Goal: Transaction & Acquisition: Purchase product/service

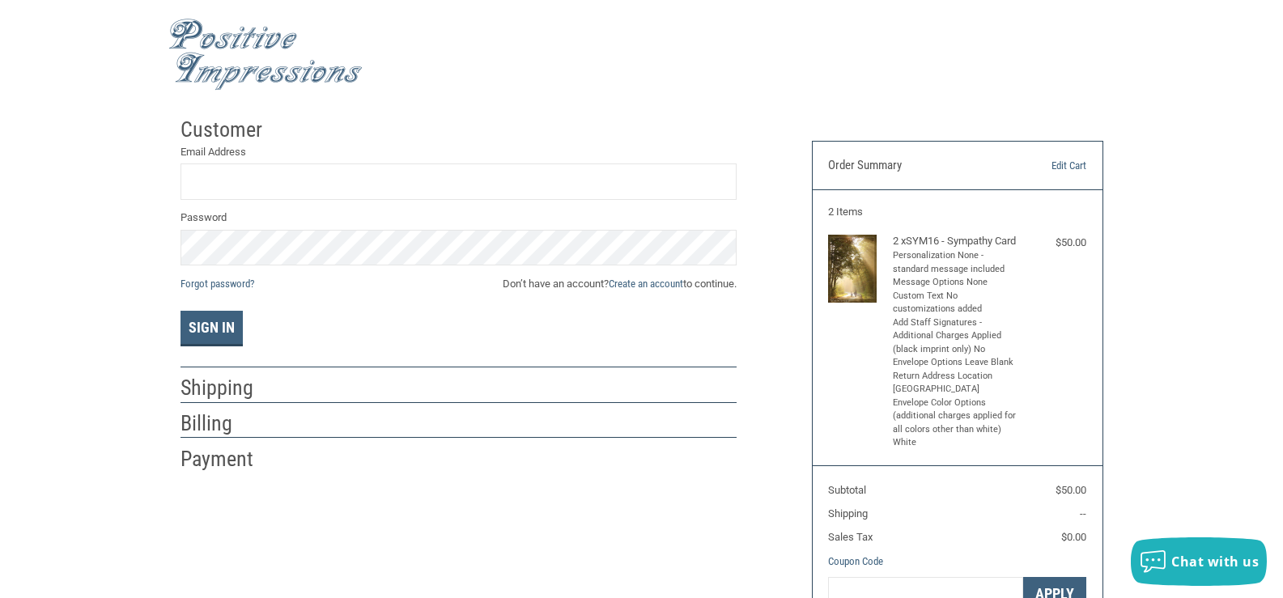
drag, startPoint x: 254, startPoint y: 154, endPoint x: 256, endPoint y: 165, distance: 11.5
click at [255, 162] on div "Email Address" at bounding box center [459, 173] width 556 height 58
click at [255, 175] on input "Email Address" at bounding box center [459, 182] width 556 height 36
type input "[EMAIL_ADDRESS][DOMAIN_NAME]"
click at [674, 283] on link "Create an account" at bounding box center [646, 284] width 74 height 12
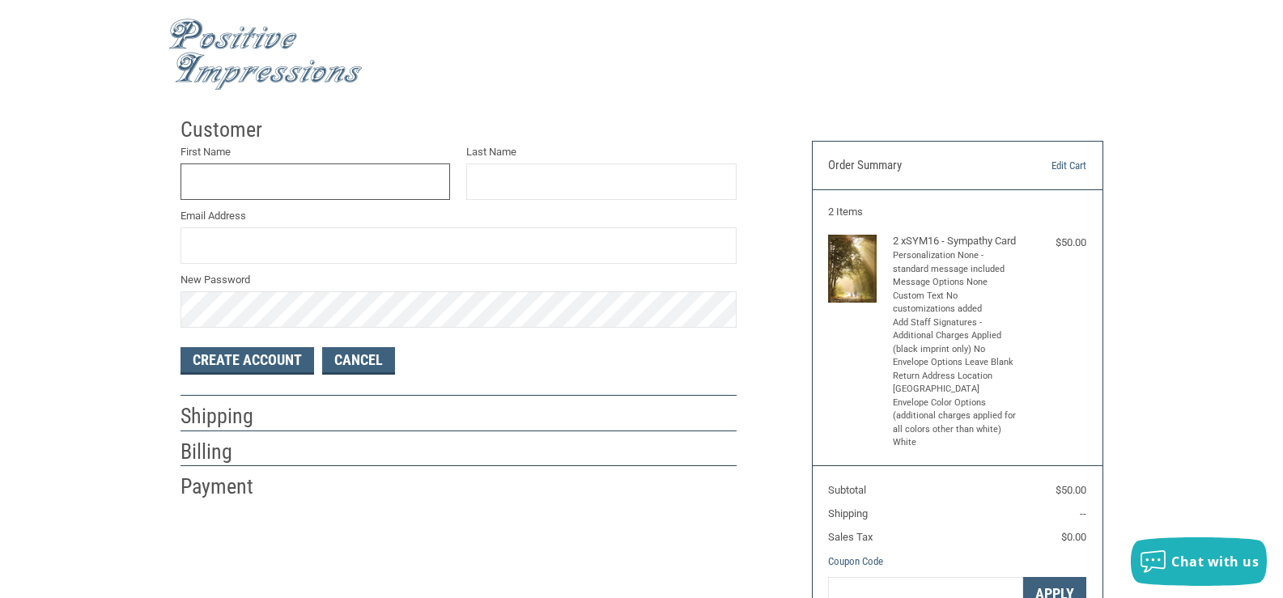
click at [287, 172] on input "First Name" at bounding box center [316, 182] width 270 height 36
type input "[PERSON_NAME]"
drag, startPoint x: 283, startPoint y: 242, endPoint x: 201, endPoint y: 237, distance: 81.9
click at [201, 237] on input "MAR" at bounding box center [459, 246] width 556 height 36
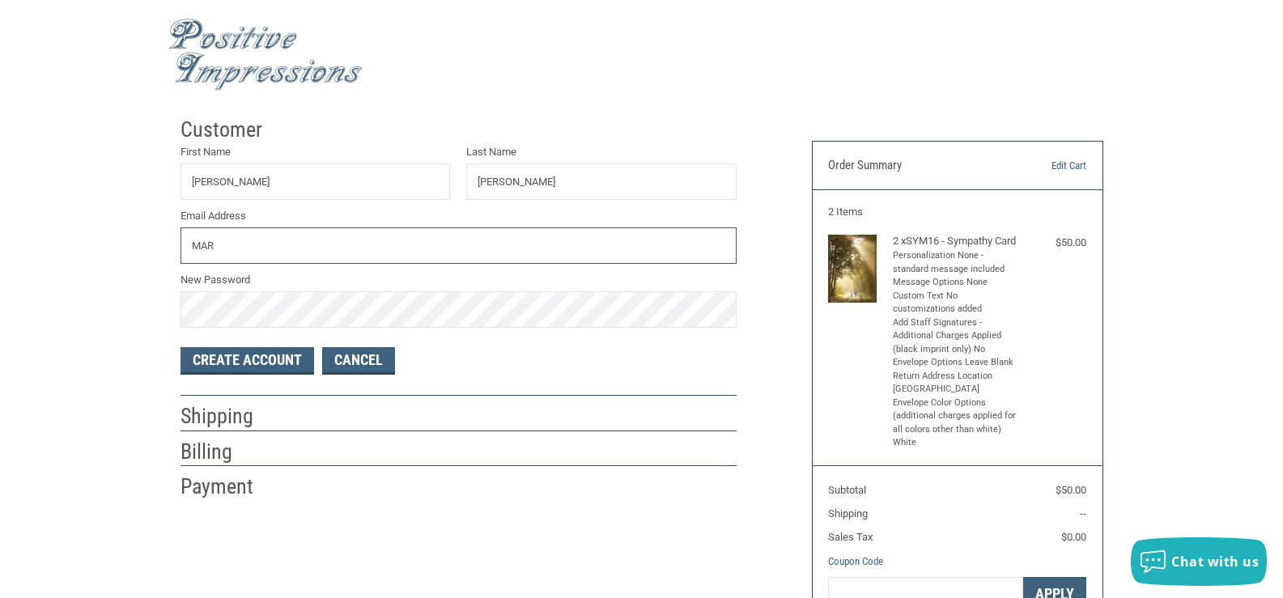
click at [246, 244] on input "MAR" at bounding box center [459, 246] width 556 height 36
type input "M"
type input "A"
type input "[EMAIL_ADDRESS][DOMAIN_NAME]"
click at [284, 359] on button "Create Account" at bounding box center [248, 361] width 134 height 28
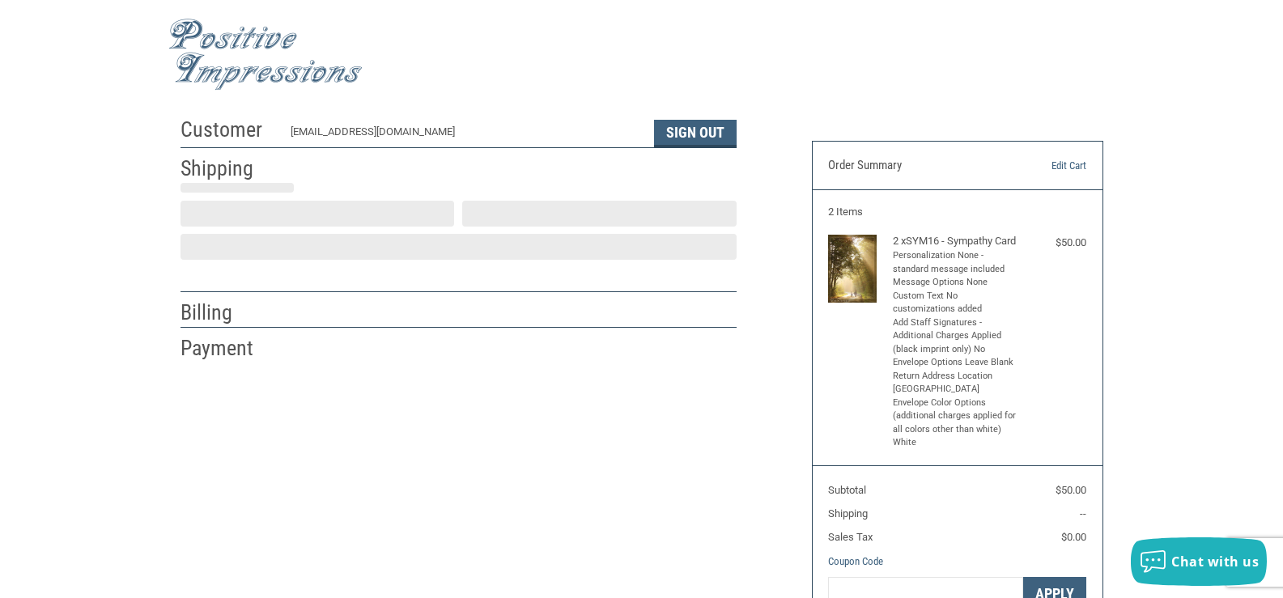
select select "US"
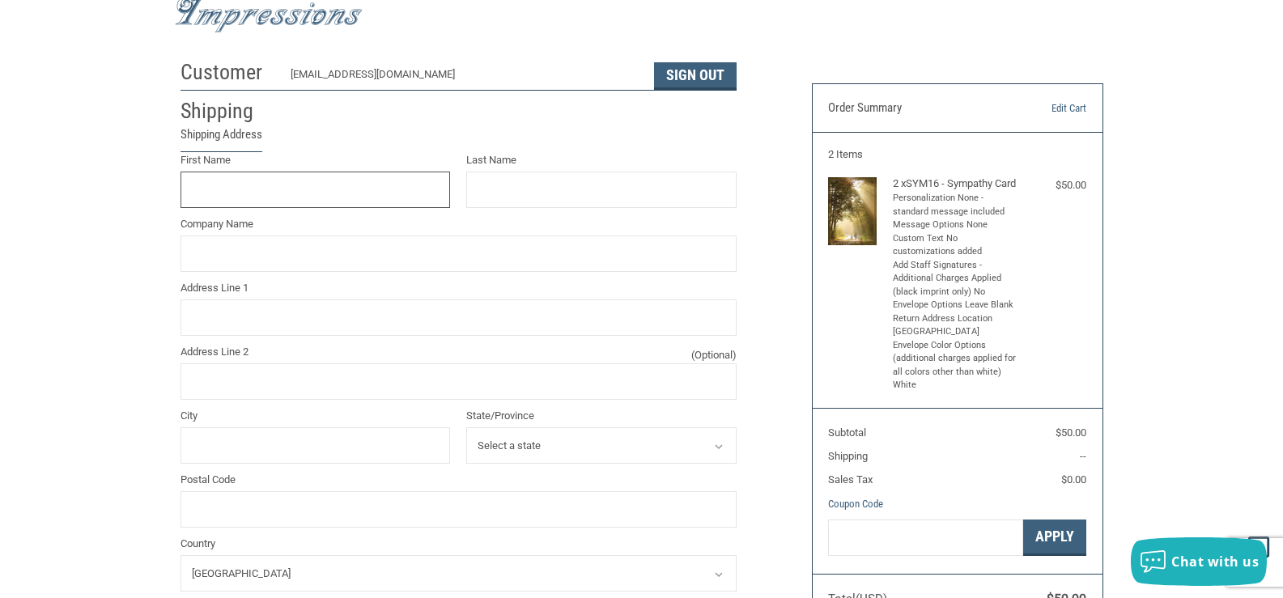
scroll to position [29, 0]
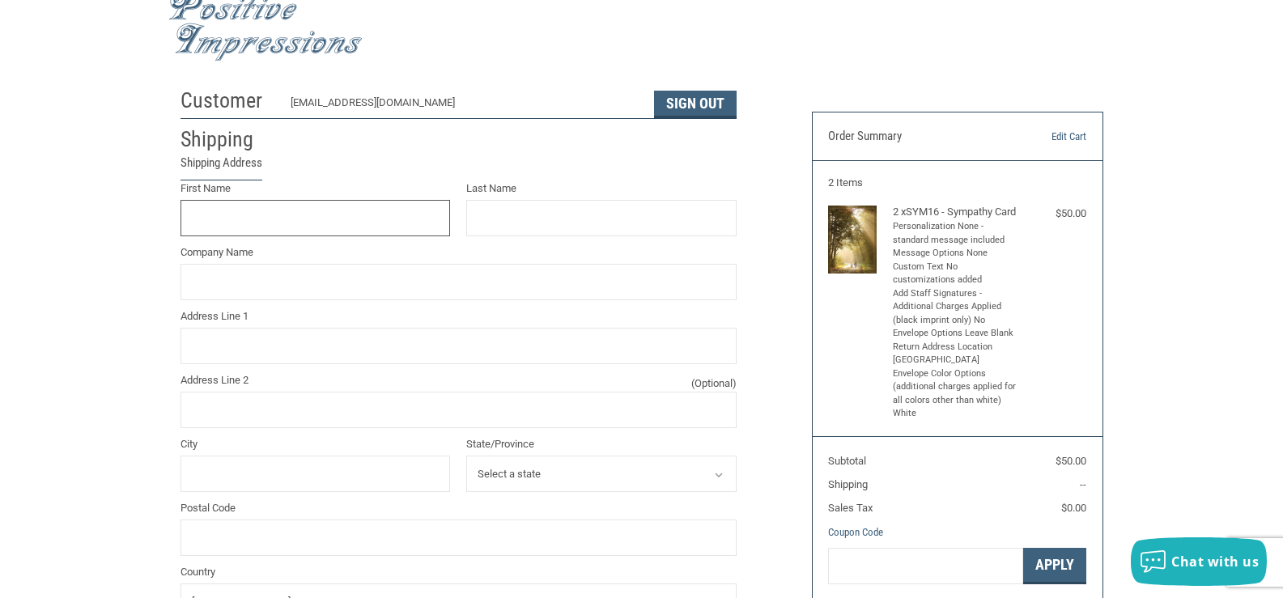
click at [280, 210] on input "First Name" at bounding box center [316, 218] width 270 height 36
type input "[PERSON_NAME]"
type input "[GEOGRAPHIC_DATA]"
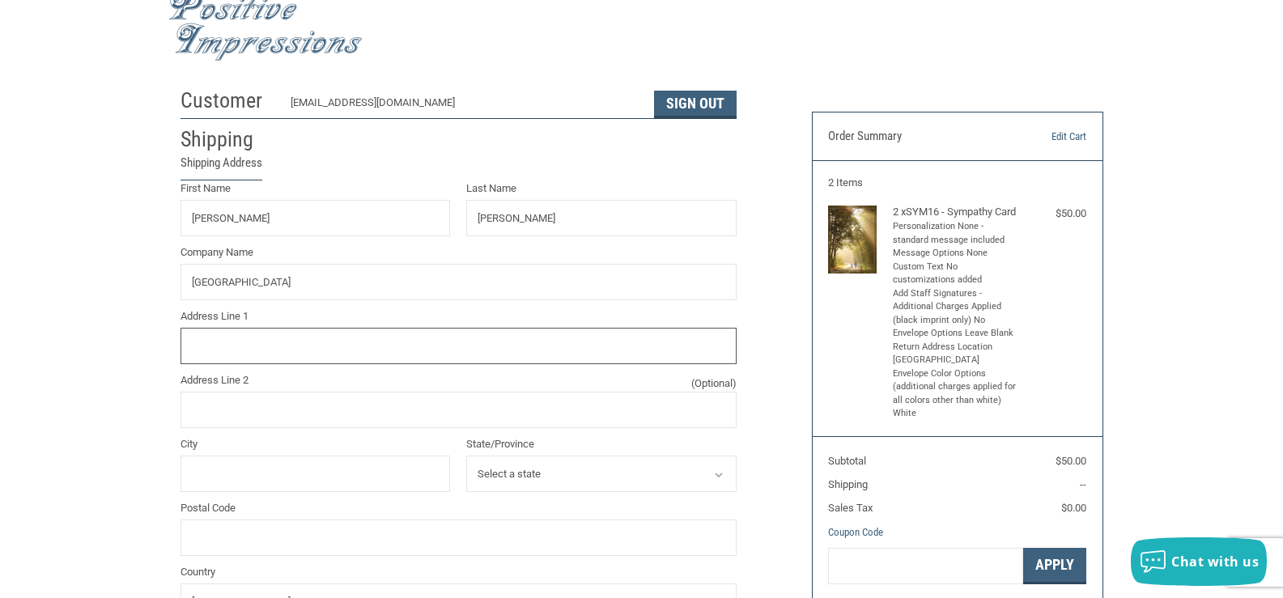
type input "[STREET_ADDRESS]"
type input "[GEOGRAPHIC_DATA]"
select select "IN"
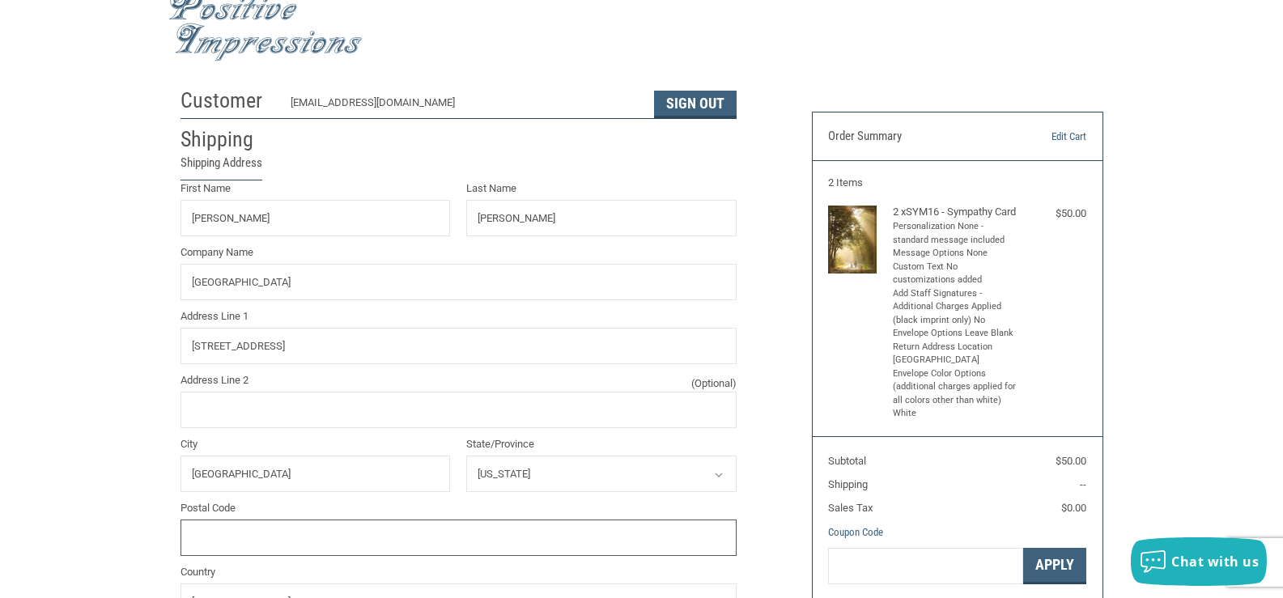
type input "46580"
type input "5742696464"
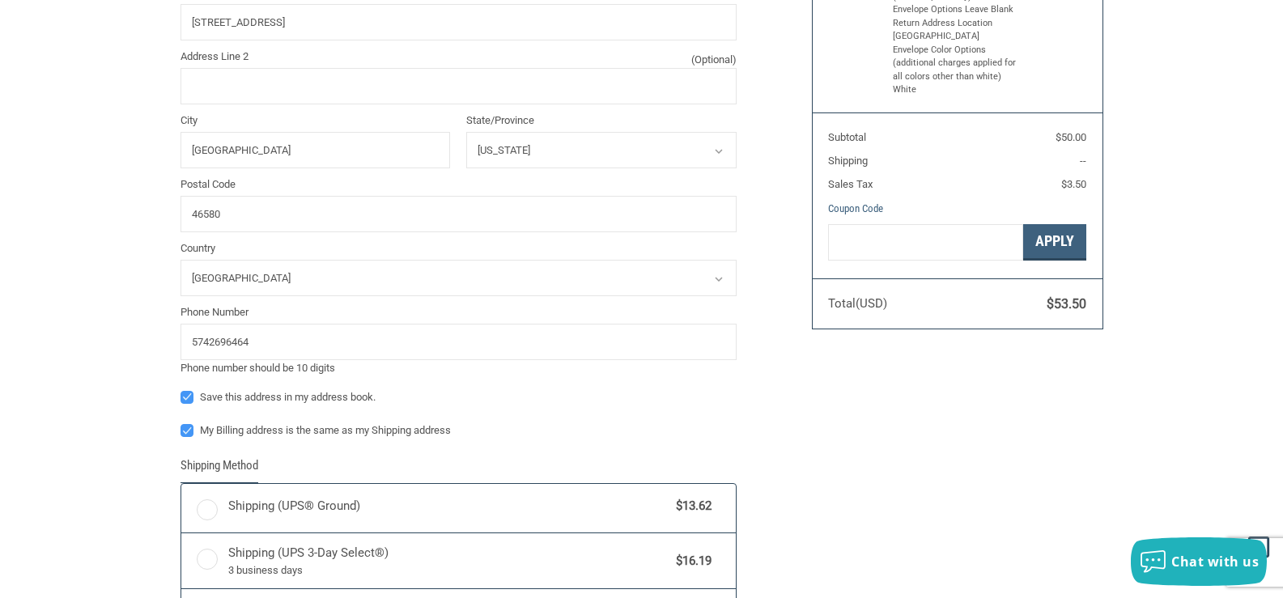
radio input "true"
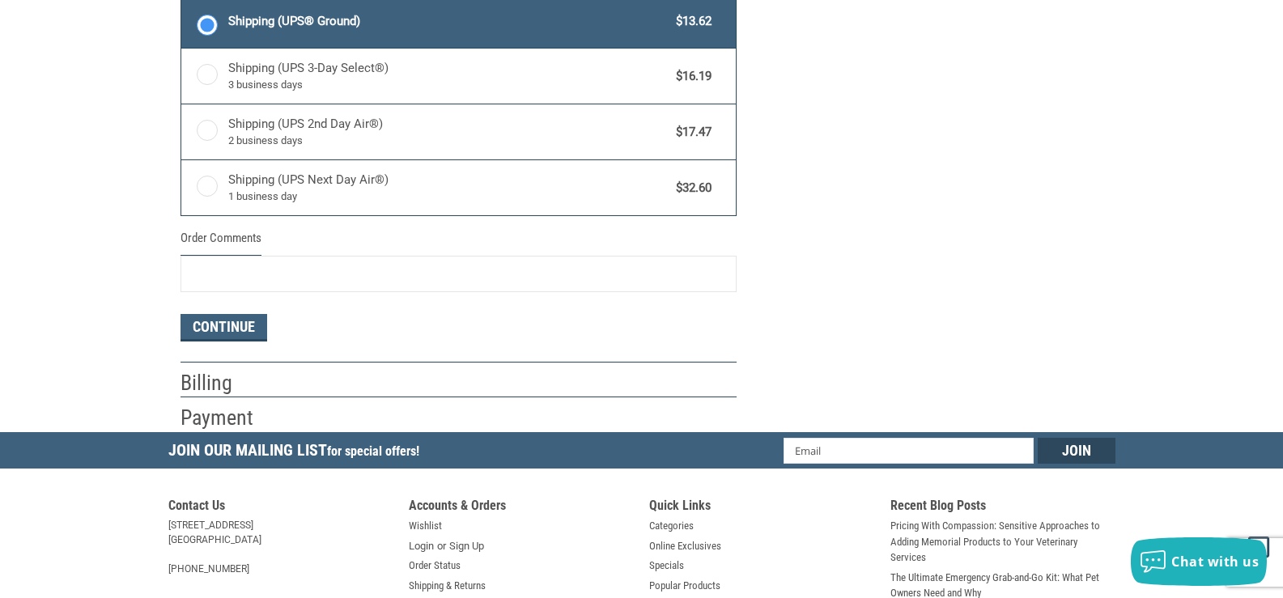
scroll to position [946, 0]
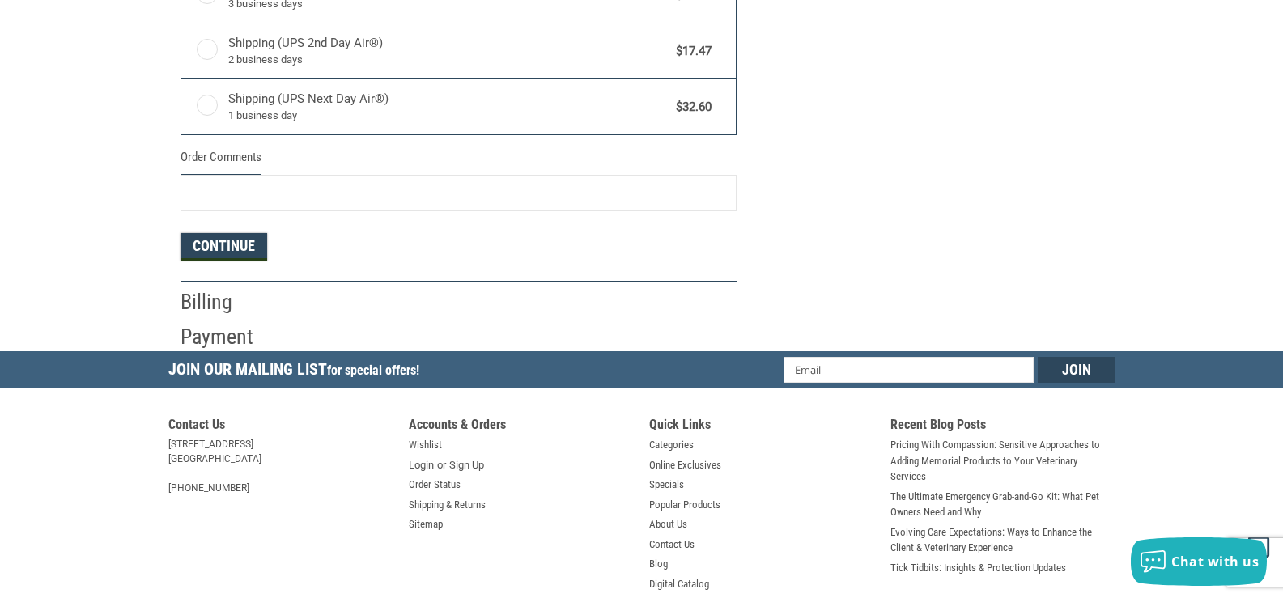
click at [216, 246] on button "Continue" at bounding box center [224, 247] width 87 height 28
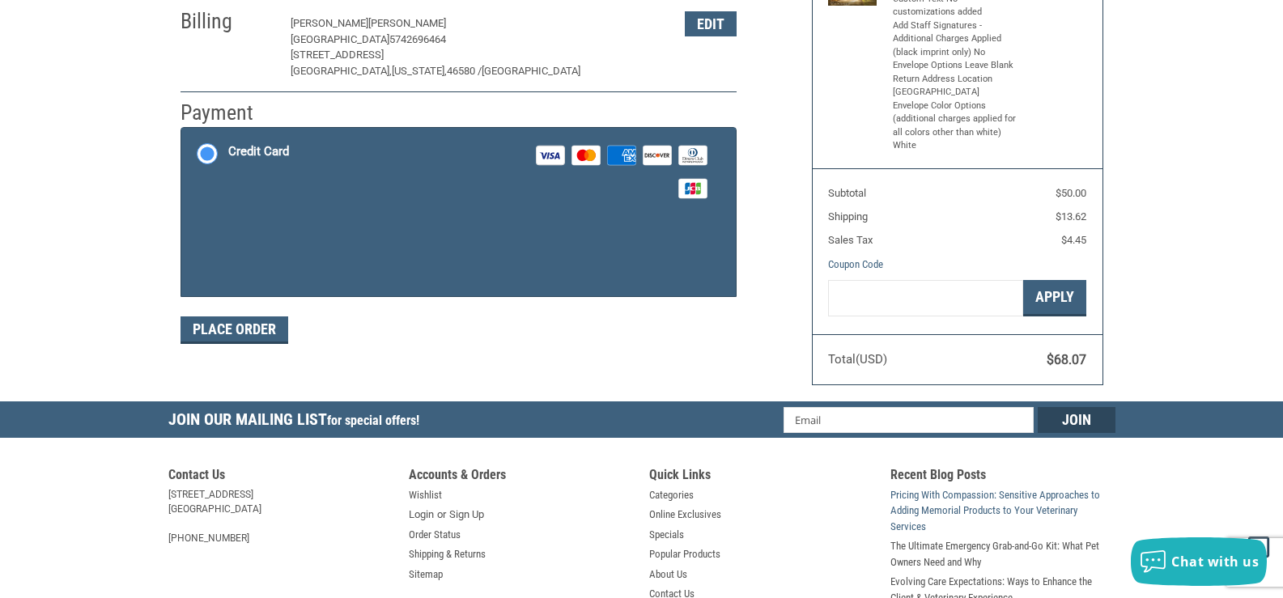
scroll to position [271, 0]
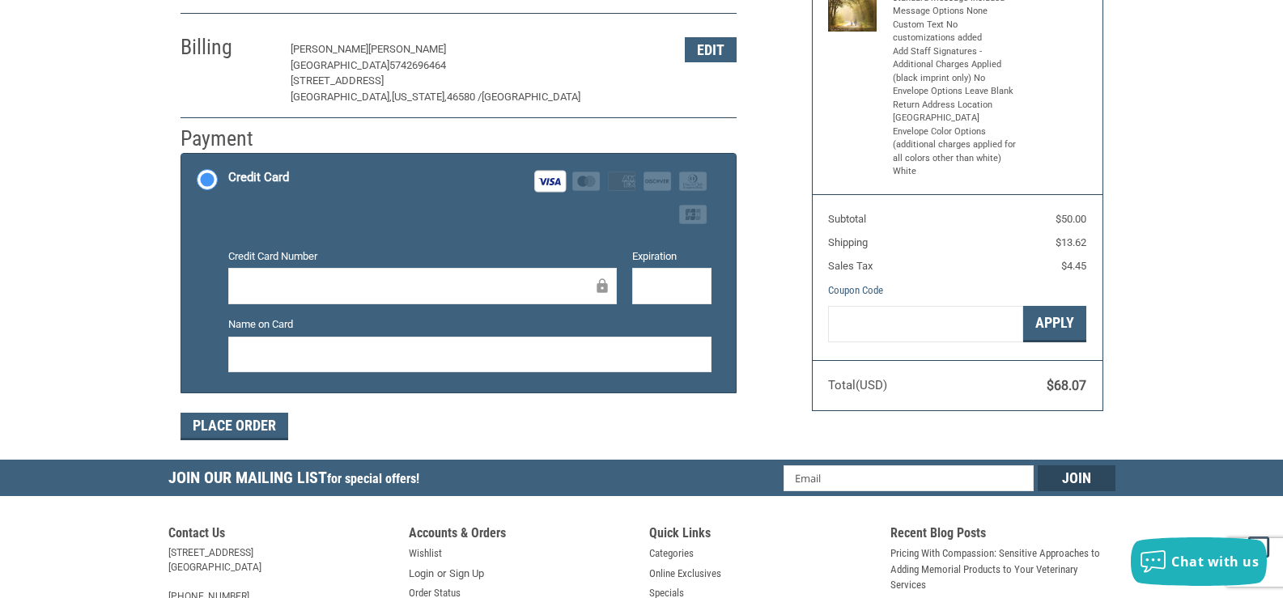
click at [643, 283] on div at bounding box center [671, 286] width 79 height 36
click at [257, 432] on button "Place Order" at bounding box center [235, 427] width 108 height 28
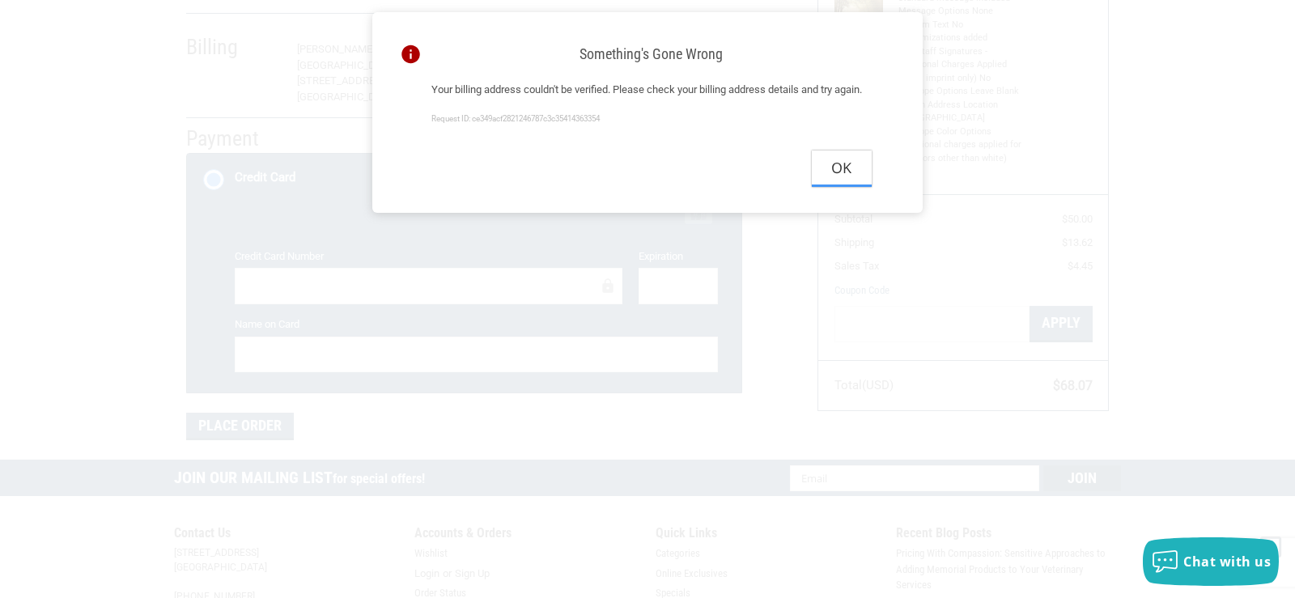
click at [834, 187] on button "Ok" at bounding box center [842, 169] width 60 height 36
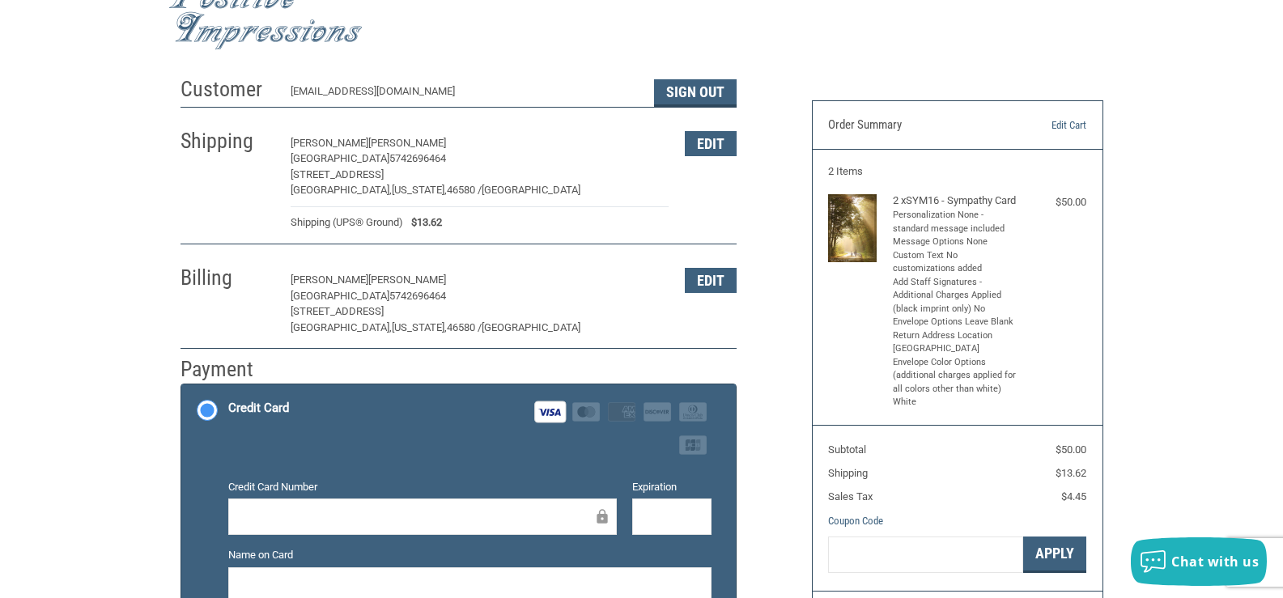
scroll to position [28, 0]
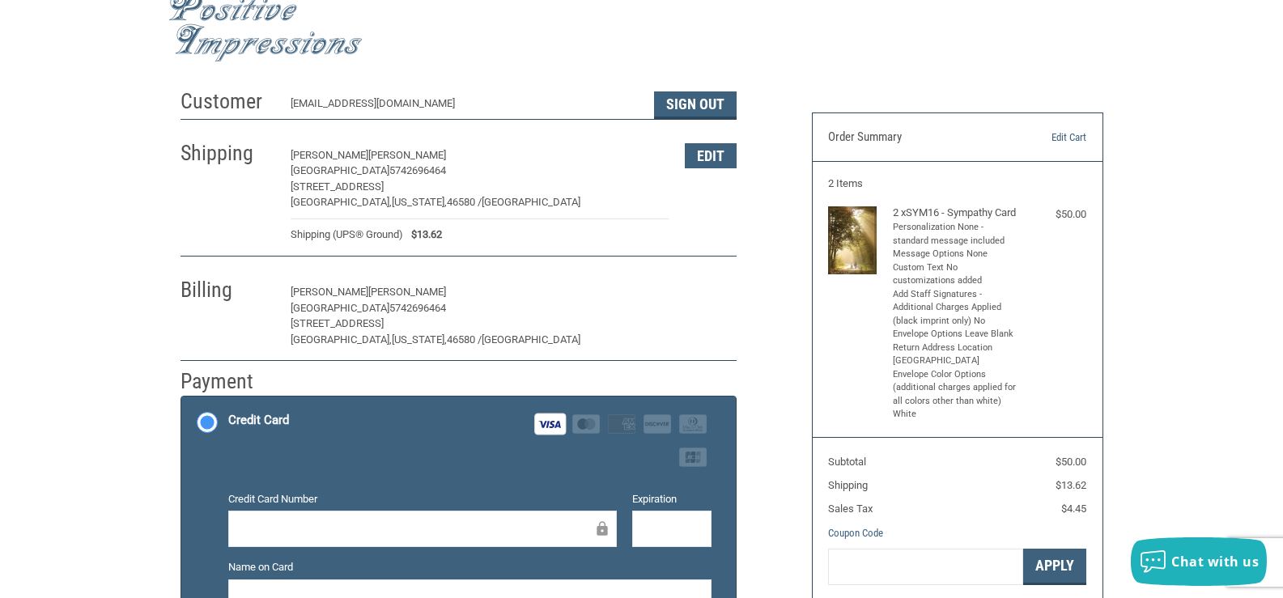
click at [725, 297] on button "Edit" at bounding box center [711, 292] width 52 height 25
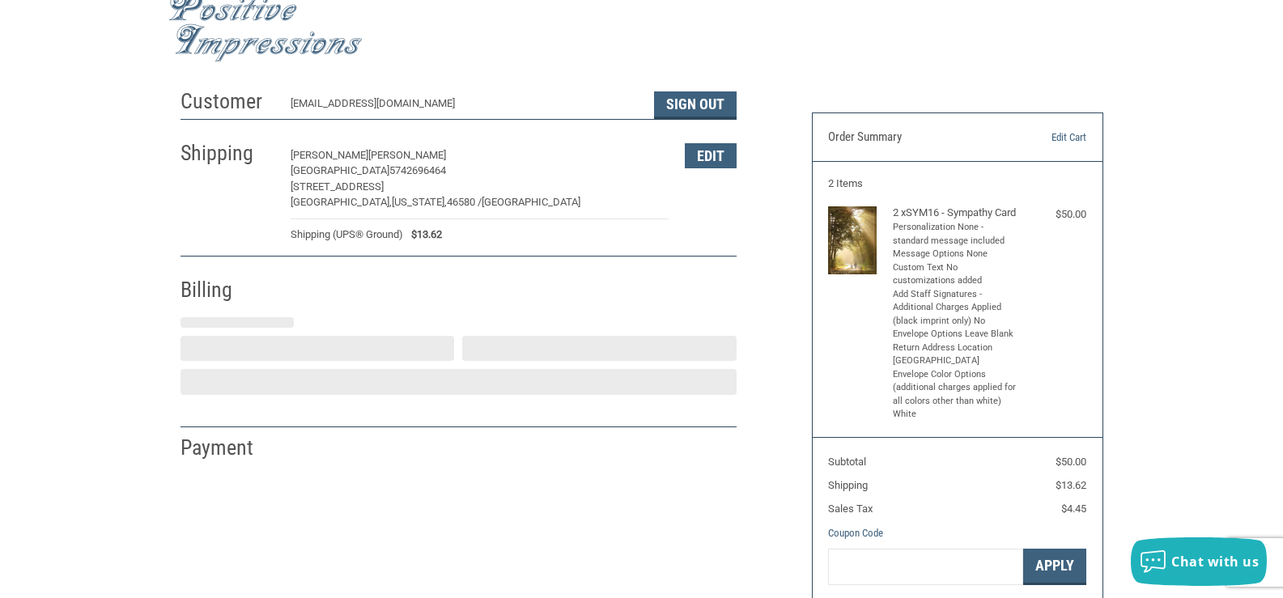
select select "IN"
select select "US"
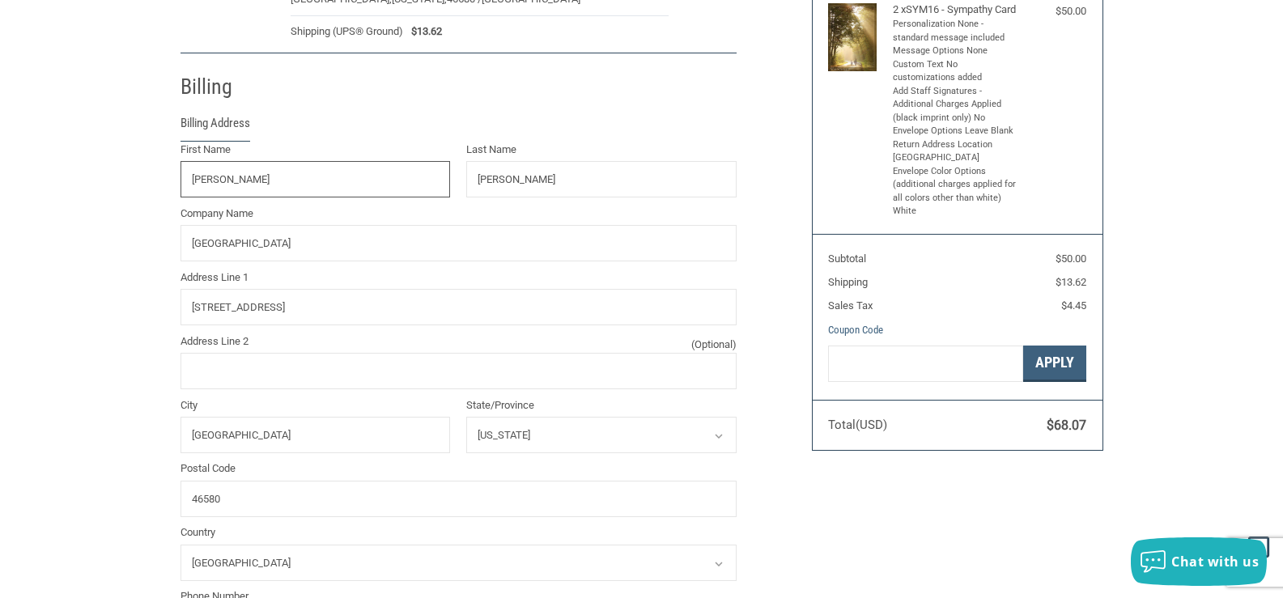
scroll to position [205, 0]
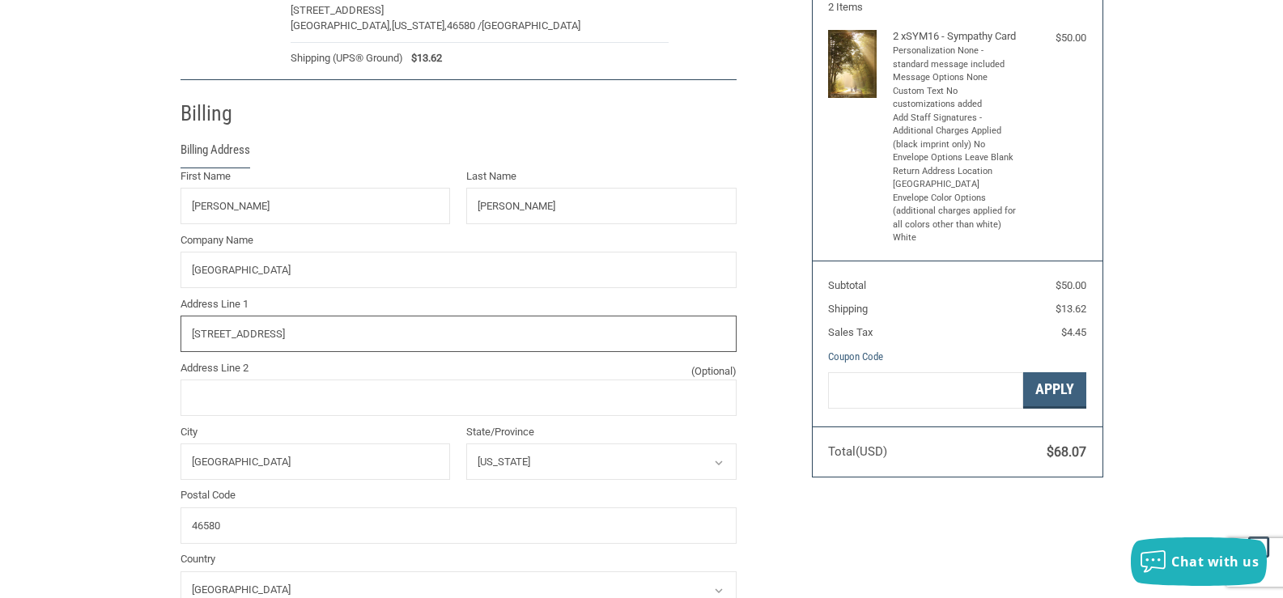
click at [321, 332] on input "[STREET_ADDRESS]" at bounding box center [459, 334] width 556 height 36
drag, startPoint x: 321, startPoint y: 332, endPoint x: 72, endPoint y: 315, distance: 249.1
click at [72, 315] on div "Customer [EMAIL_ADDRESS][DOMAIN_NAME] Sign Out Shipping [PERSON_NAME][GEOGRAPHI…" at bounding box center [641, 364] width 1283 height 920
type input "P O BOX 1155"
click at [264, 528] on input "46580" at bounding box center [459, 526] width 556 height 36
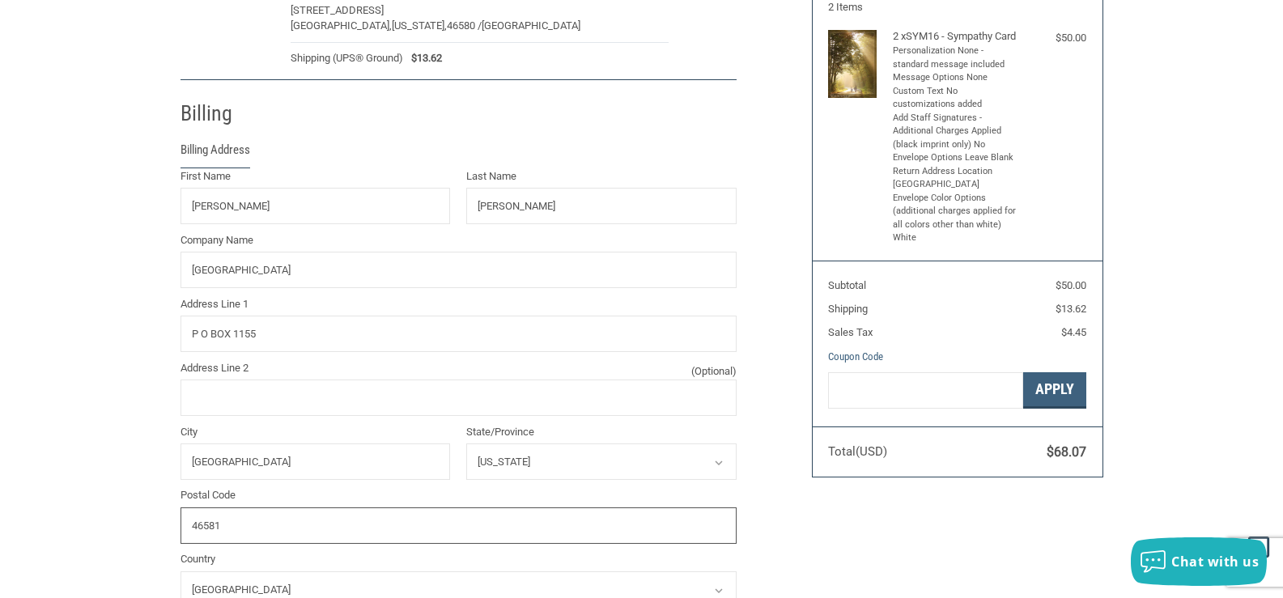
type input "46581"
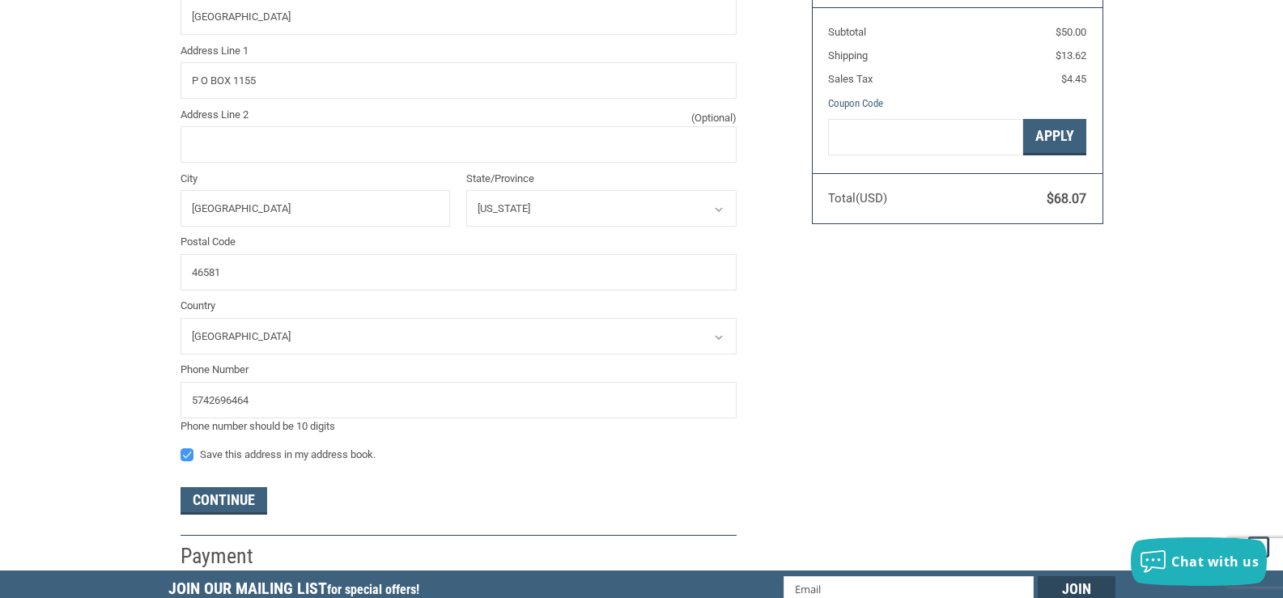
scroll to position [539, 0]
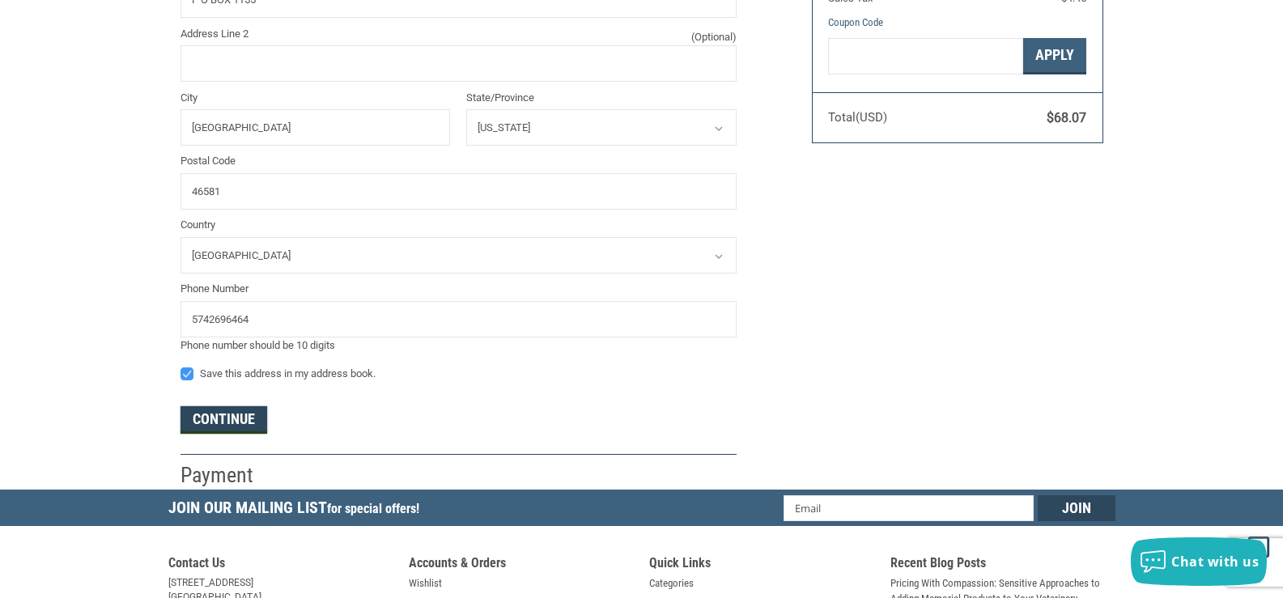
click at [211, 419] on button "Continue" at bounding box center [224, 420] width 87 height 28
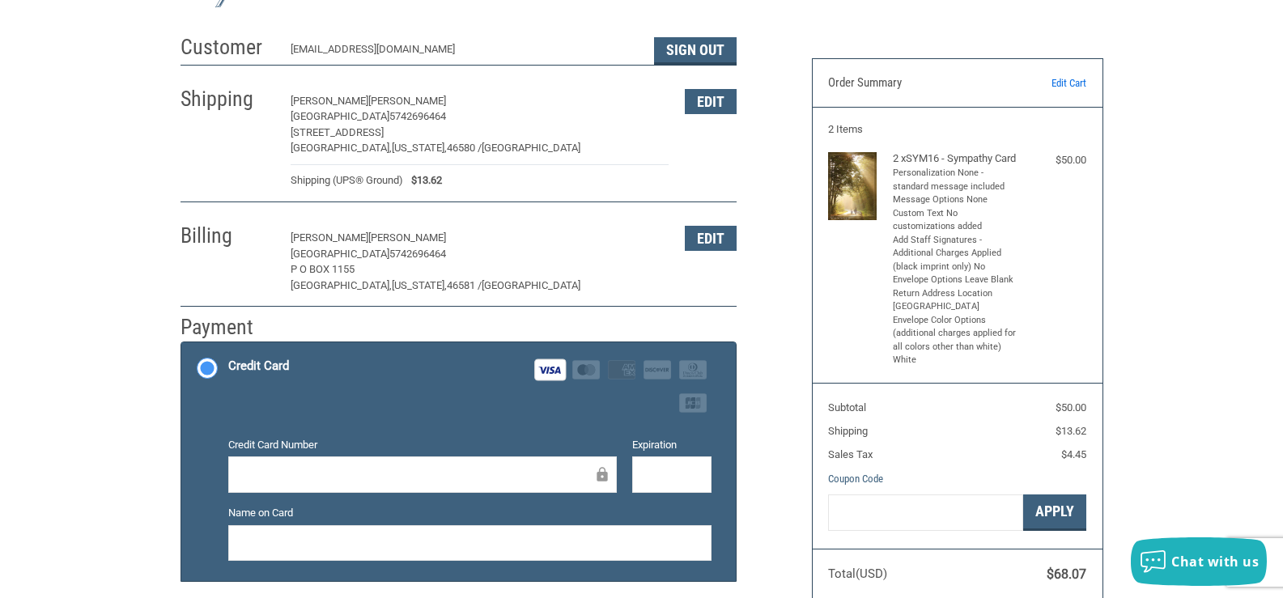
scroll to position [162, 0]
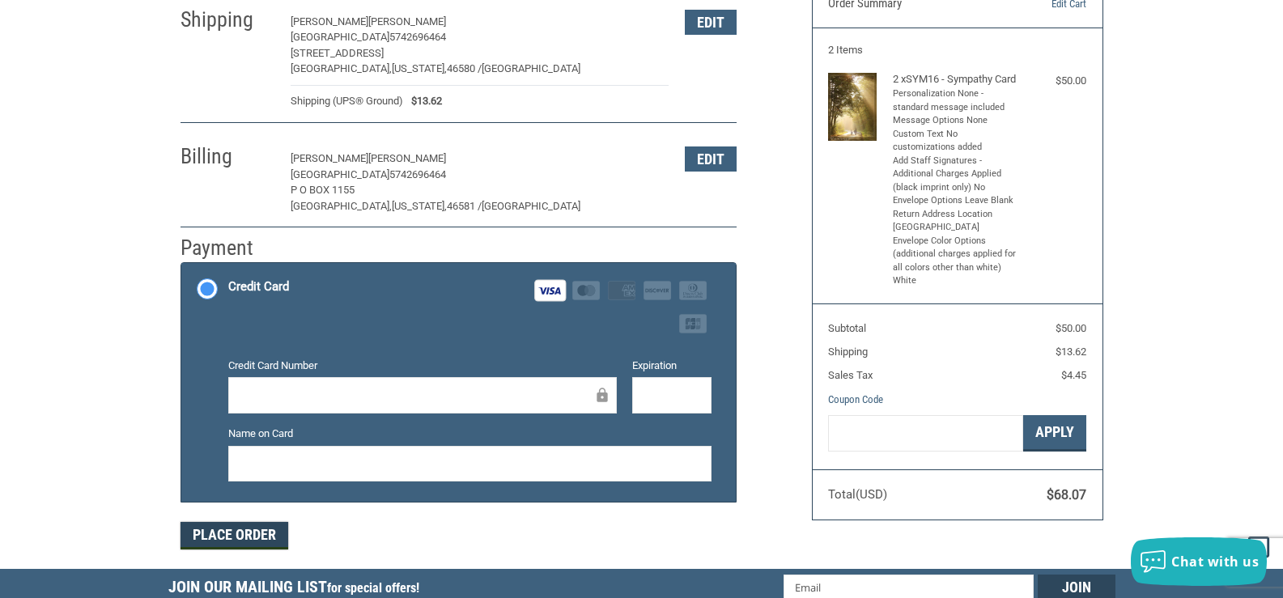
click at [266, 538] on button "Place Order" at bounding box center [235, 536] width 108 height 28
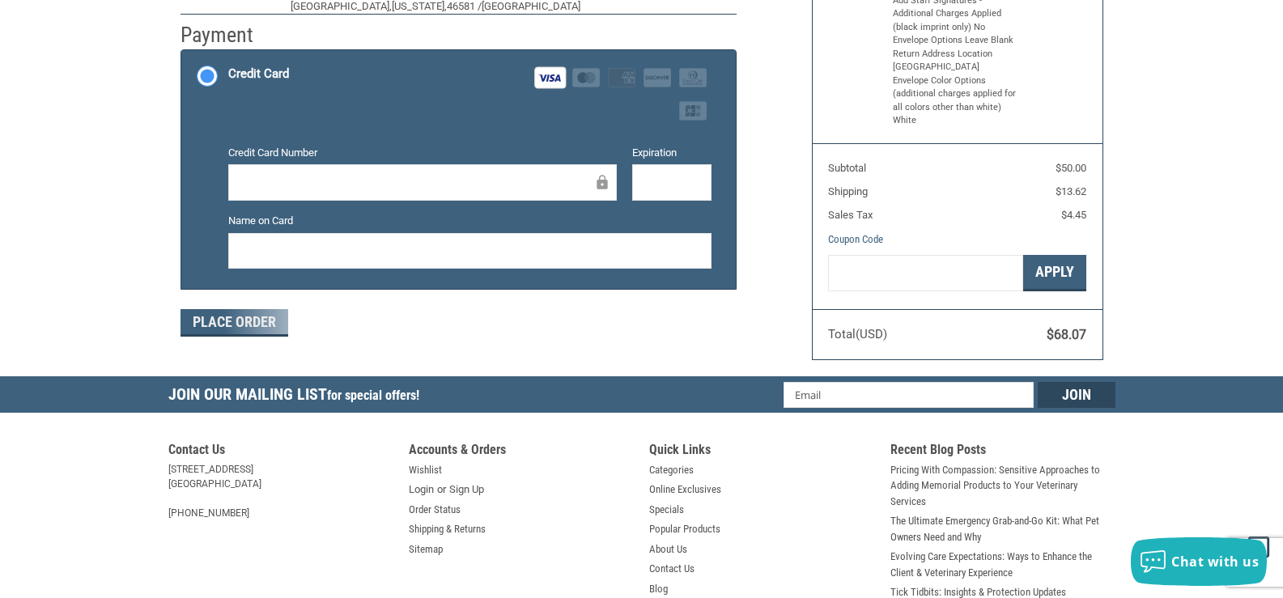
scroll to position [324, 0]
